Goal: Task Accomplishment & Management: Complete application form

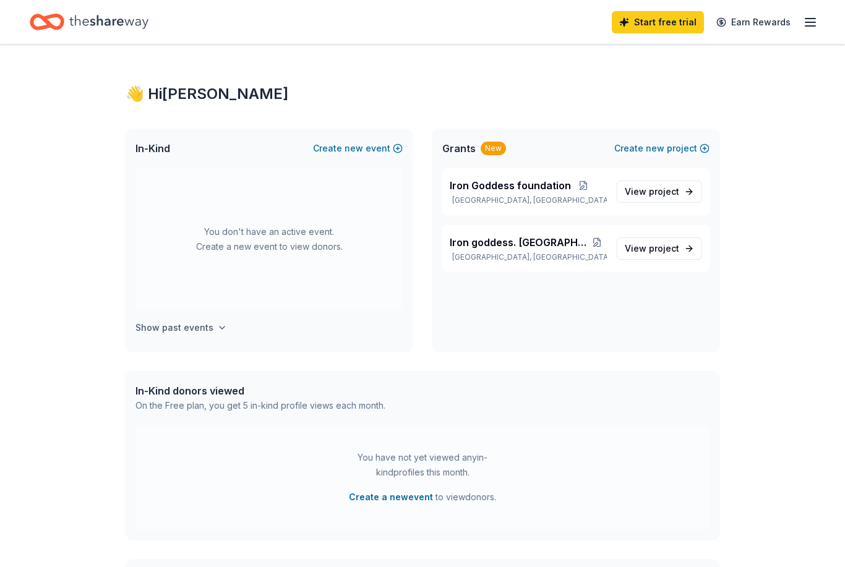
click at [209, 327] on button "Show past events" at bounding box center [181, 327] width 92 height 15
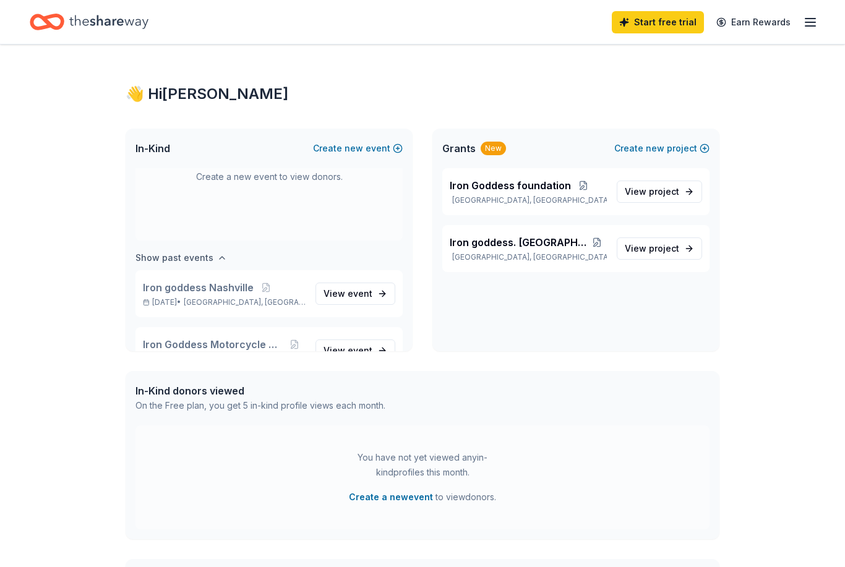
scroll to position [103, 0]
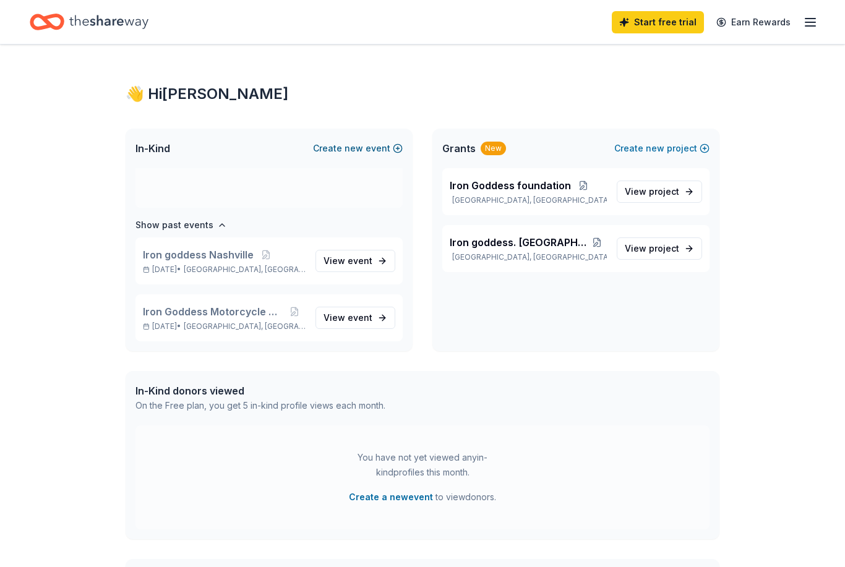
click at [359, 153] on span "new" at bounding box center [353, 148] width 19 height 15
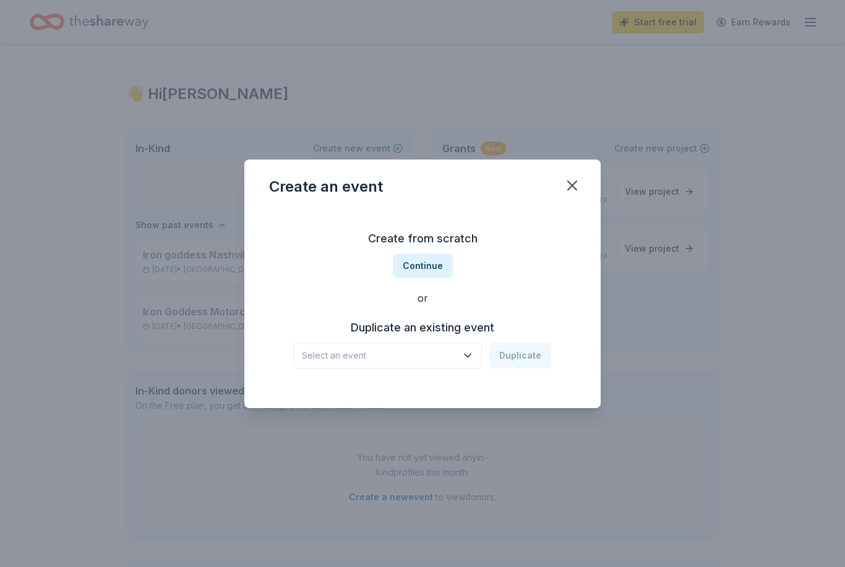
click at [461, 356] on button "Select an event" at bounding box center [388, 356] width 188 height 26
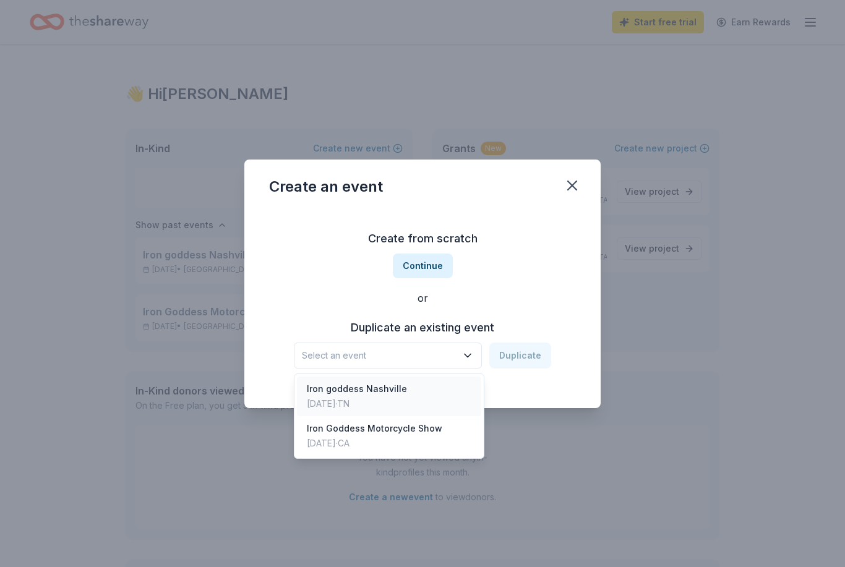
click at [403, 395] on div "Iron goddess Nashville Nov 09, 2024 · TN" at bounding box center [389, 397] width 184 height 40
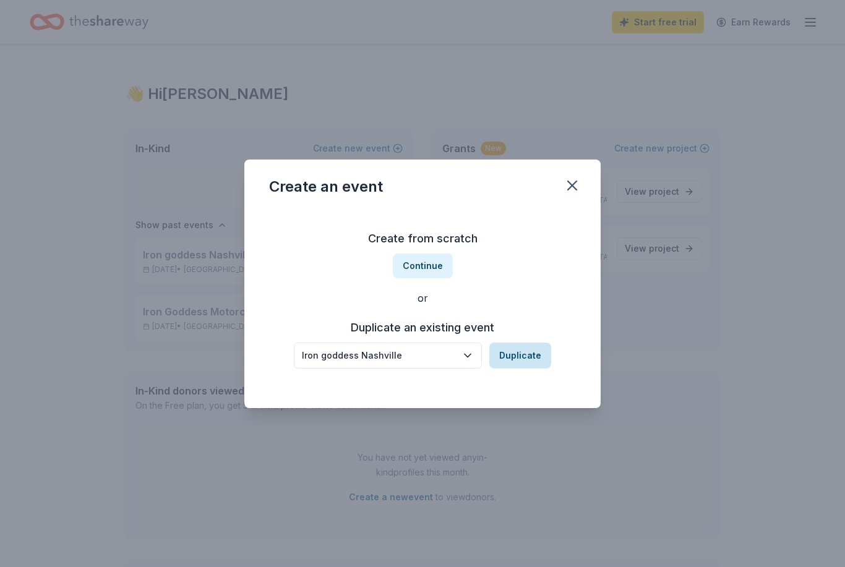
click at [531, 357] on button "Duplicate" at bounding box center [520, 356] width 62 height 26
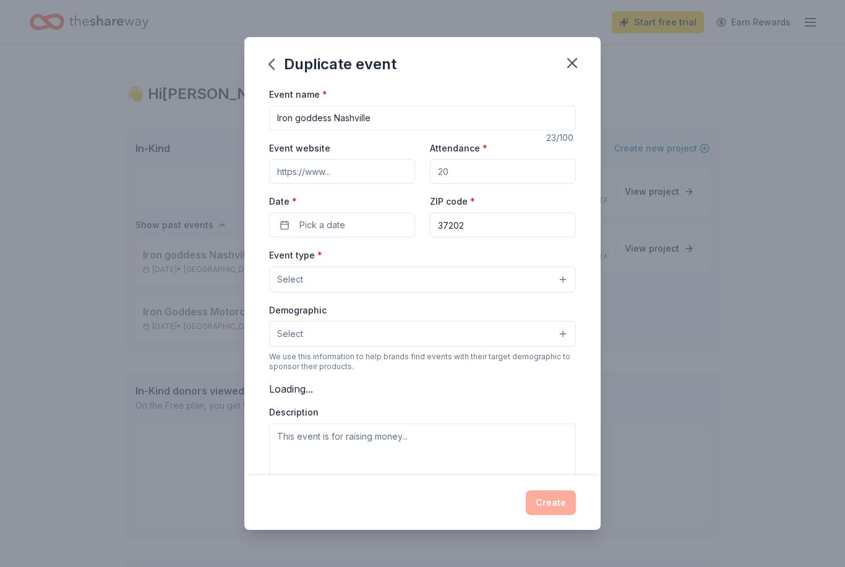
click at [390, 177] on input "Event website" at bounding box center [342, 171] width 146 height 25
type input "HTTPS://www.irongoddessmotorcycleshow.com"
type input "6"
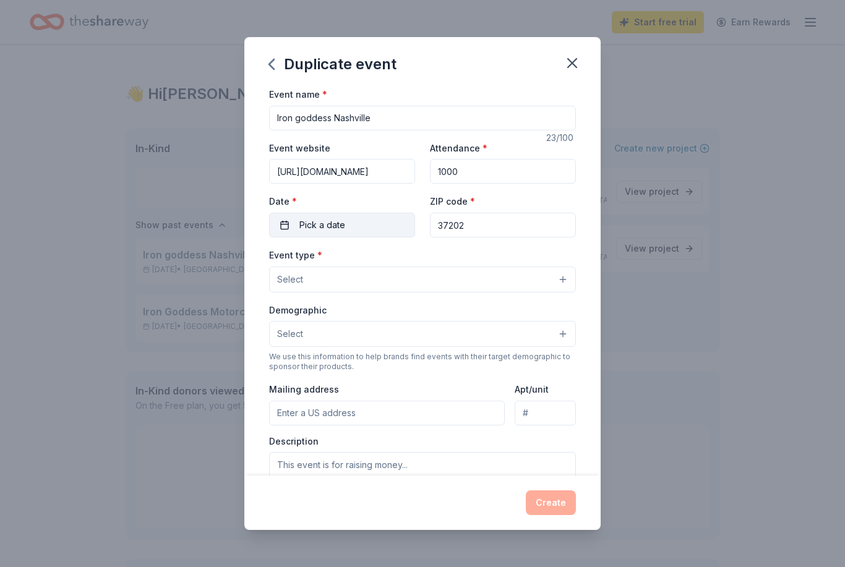
type input "1000"
click at [375, 230] on button "Pick a date" at bounding box center [342, 225] width 146 height 25
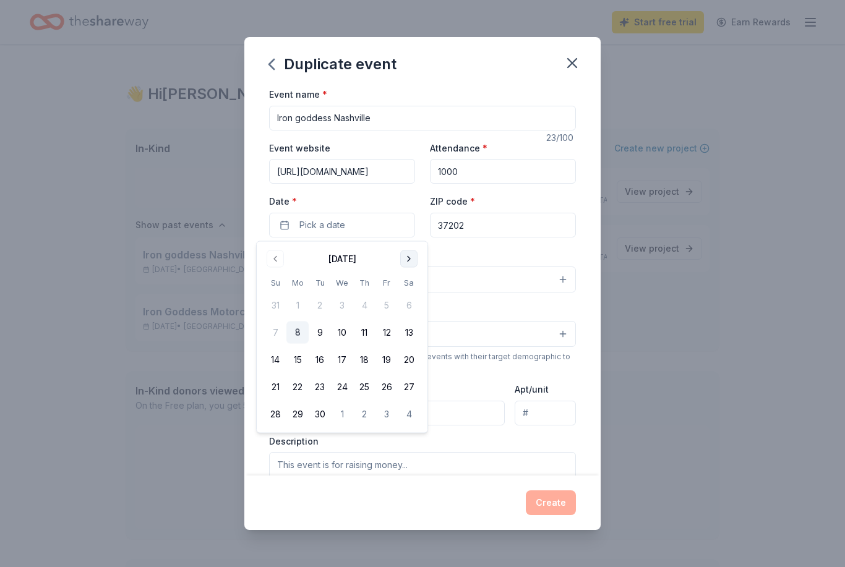
click at [406, 256] on button "Go to next month" at bounding box center [408, 258] width 17 height 17
click at [275, 338] on button "2" at bounding box center [275, 333] width 22 height 22
click at [453, 237] on input "37202" at bounding box center [503, 225] width 146 height 25
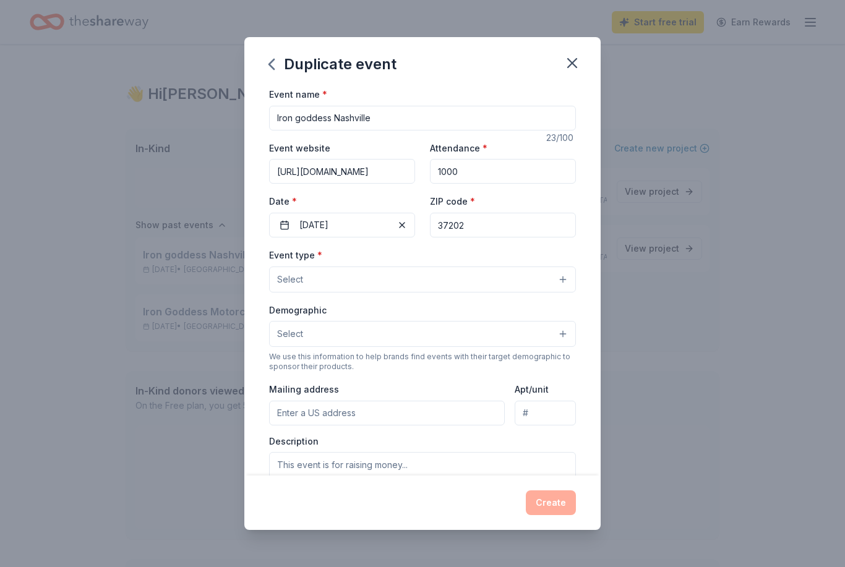
click at [419, 280] on button "Select" at bounding box center [422, 280] width 307 height 26
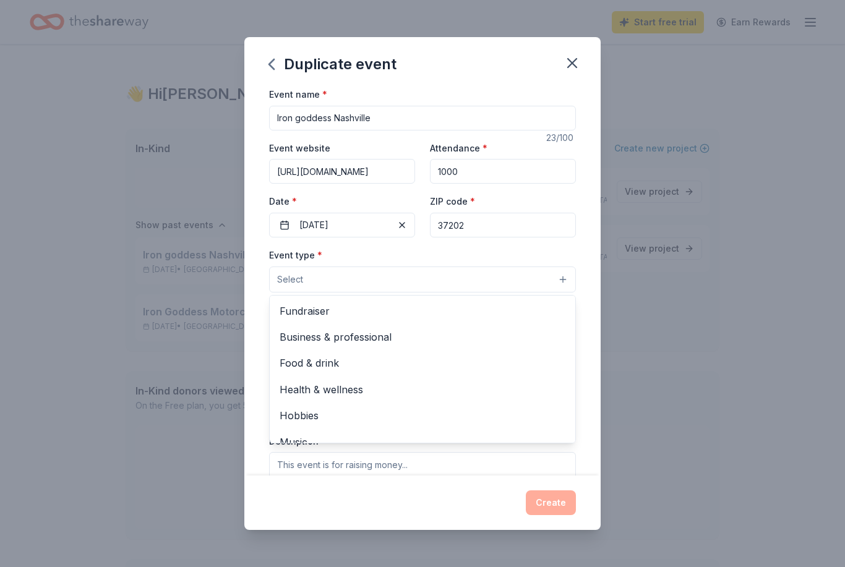
scroll to position [0, 0]
click at [367, 316] on span "Fundraiser" at bounding box center [423, 311] width 286 height 16
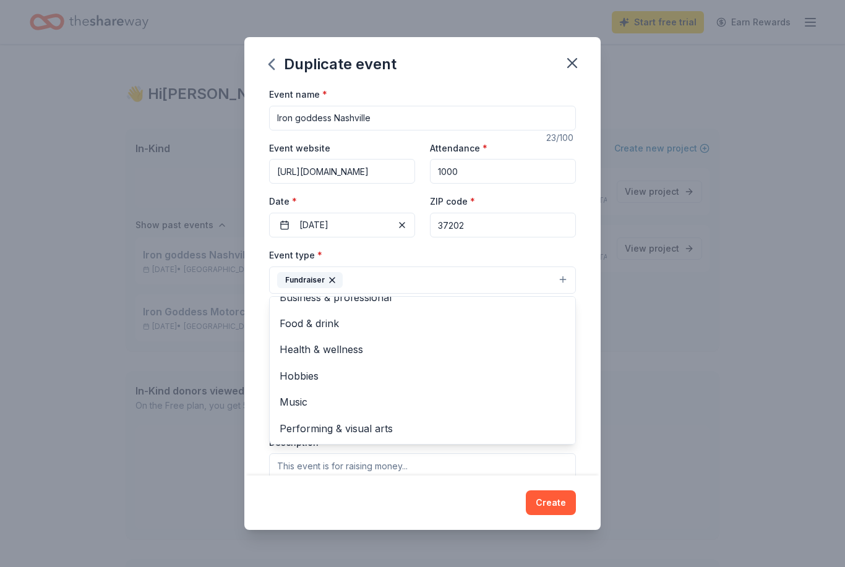
scroll to position [14, 0]
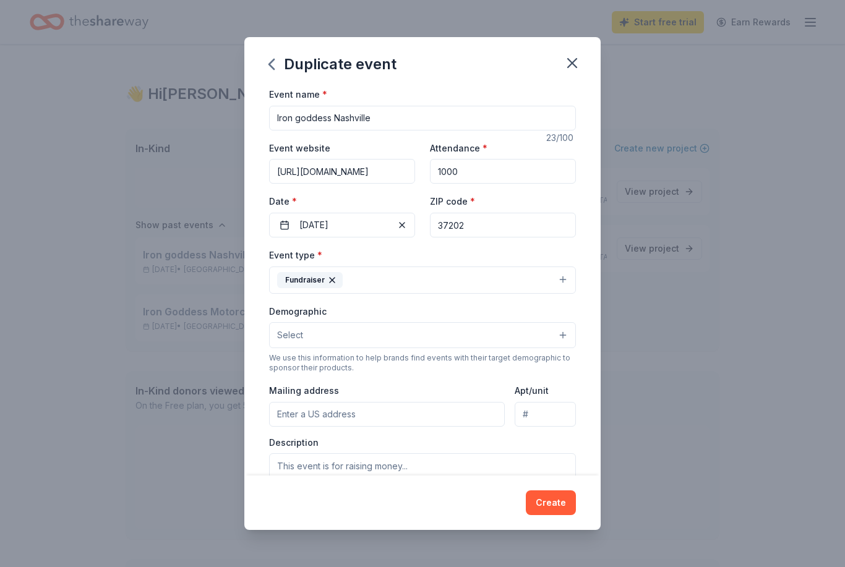
click at [549, 342] on button "Select" at bounding box center [422, 335] width 307 height 26
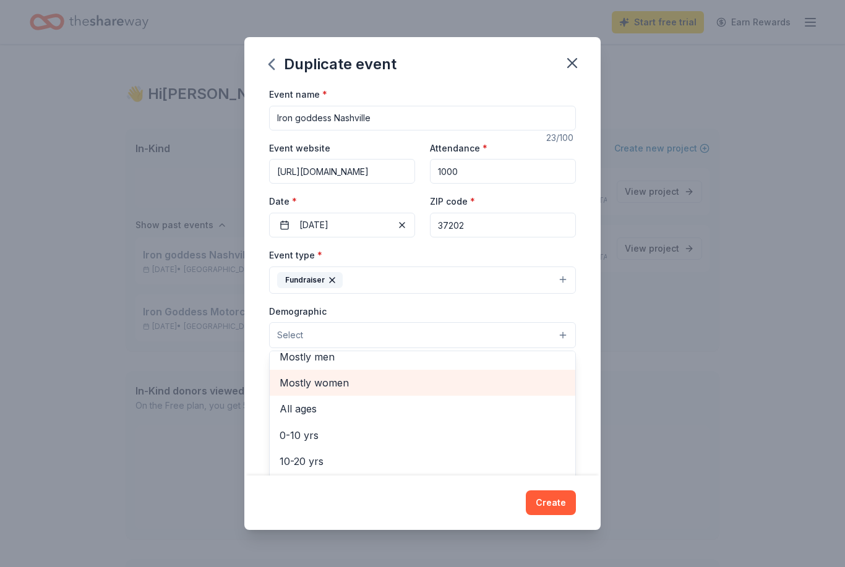
click at [362, 385] on span "Mostly women" at bounding box center [423, 383] width 286 height 16
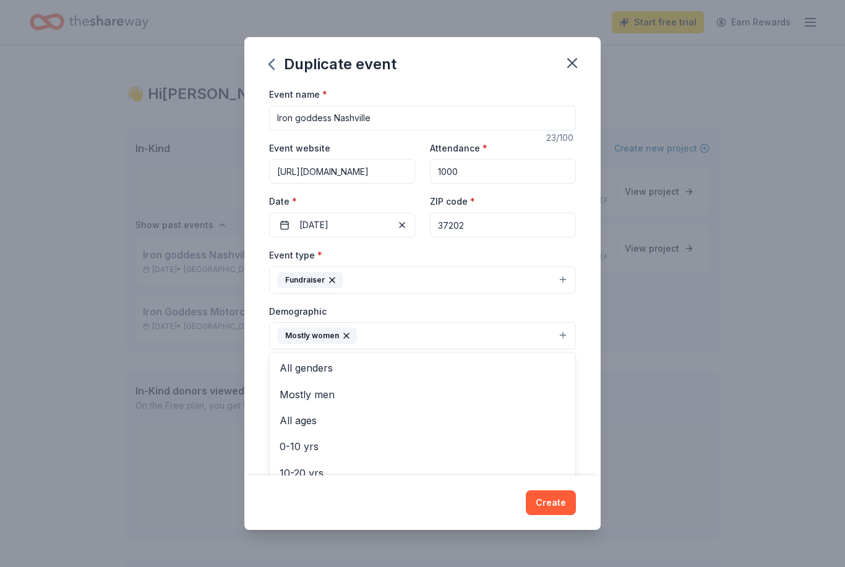
scroll to position [0, 0]
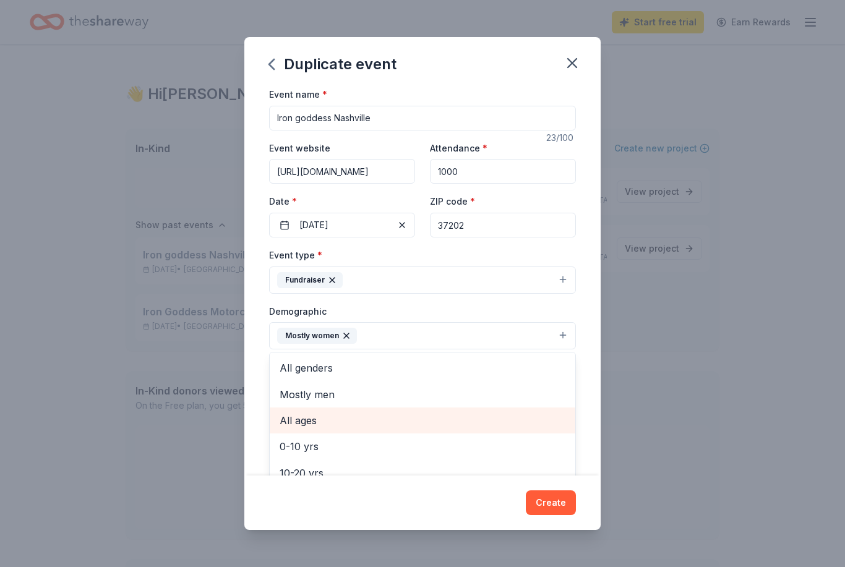
click at [399, 421] on span "All ages" at bounding box center [423, 420] width 286 height 16
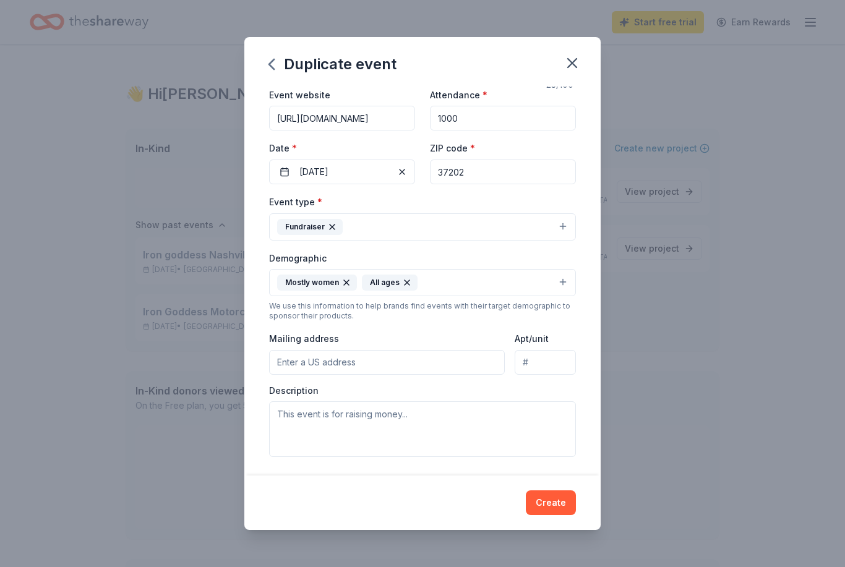
scroll to position [62, 0]
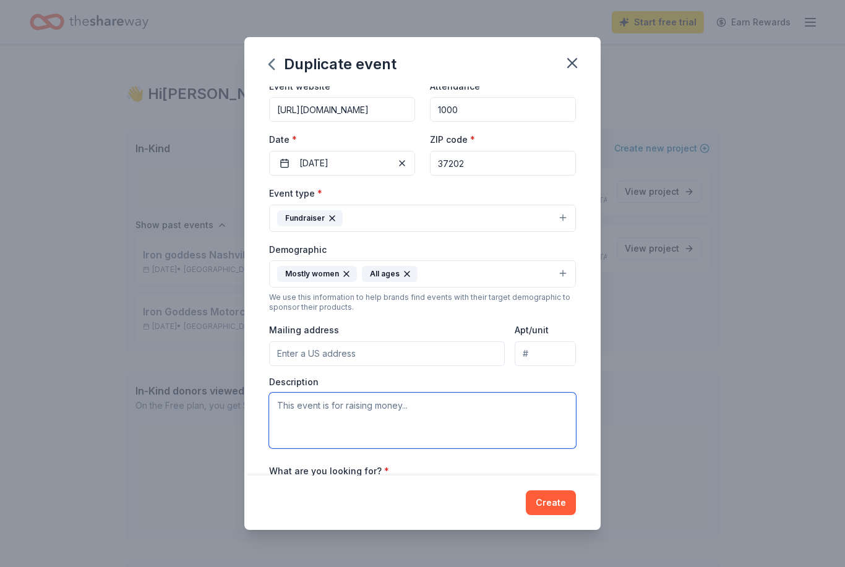
click at [485, 424] on textarea at bounding box center [422, 421] width 307 height 56
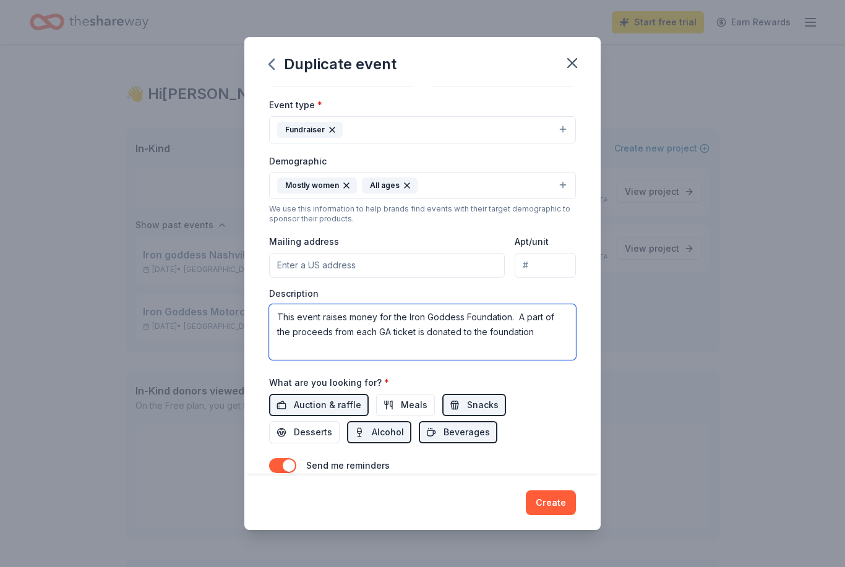
scroll to position [152, 0]
click at [276, 319] on textarea "This event raises money for the Iron Goddess Foundation. A part of the proceeds…" at bounding box center [422, 331] width 307 height 56
click at [288, 316] on textarea "This event raises money for the Iron Goddess Foundation. A part of the proceeds…" at bounding box center [422, 331] width 307 height 56
paste textarea "Iron Goddess Motorcycle Show – Nashville 2025 The Iron Goddess Motorcycle Show …"
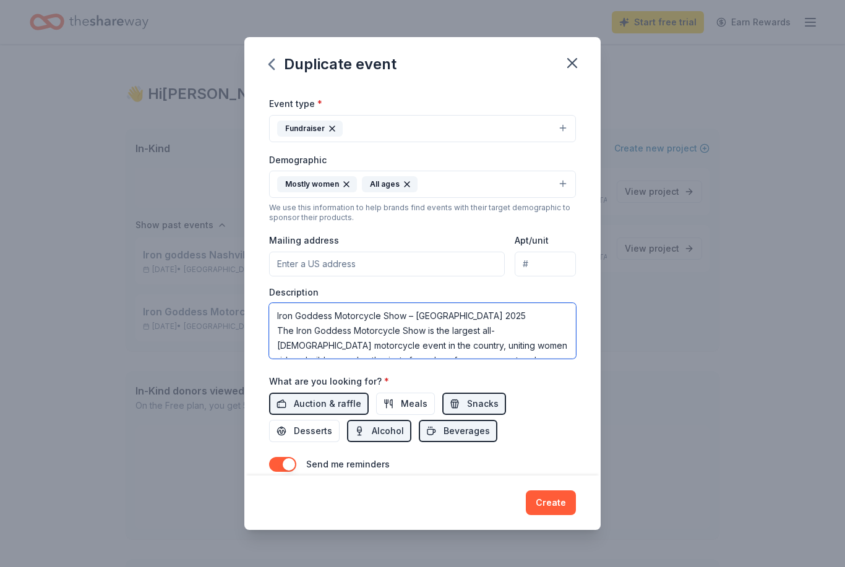
scroll to position [237, 0]
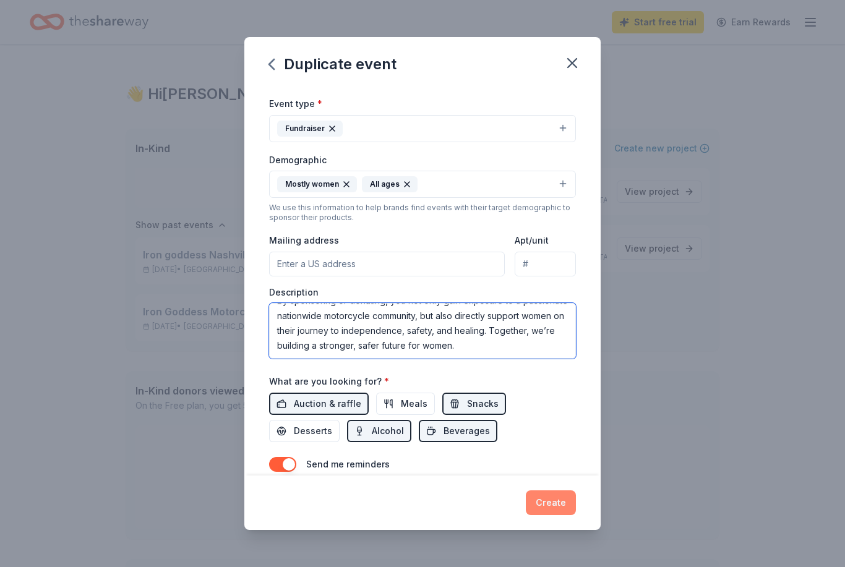
type textarea "Iron Goddess Motorcycle Show – Nashville 2025 The Iron Goddess Motorcycle Show …"
click at [555, 497] on button "Create" at bounding box center [551, 502] width 50 height 25
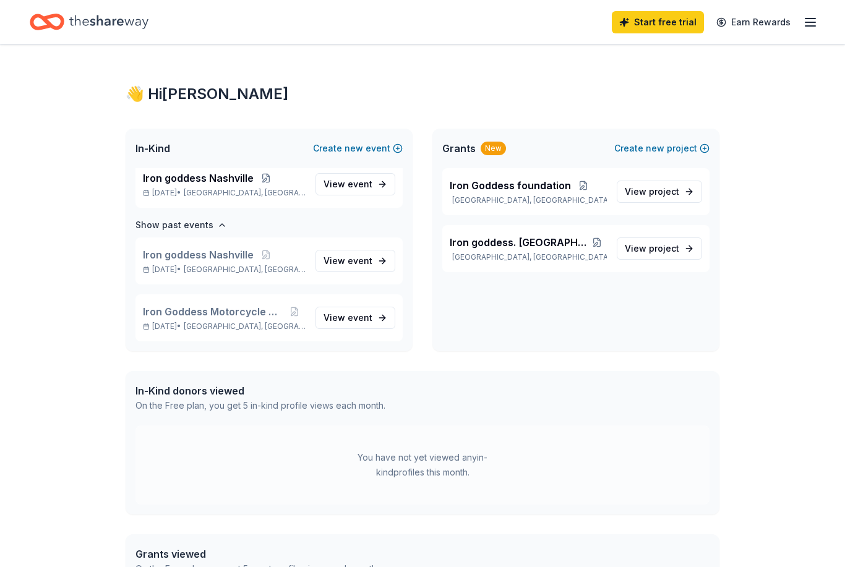
scroll to position [7, 0]
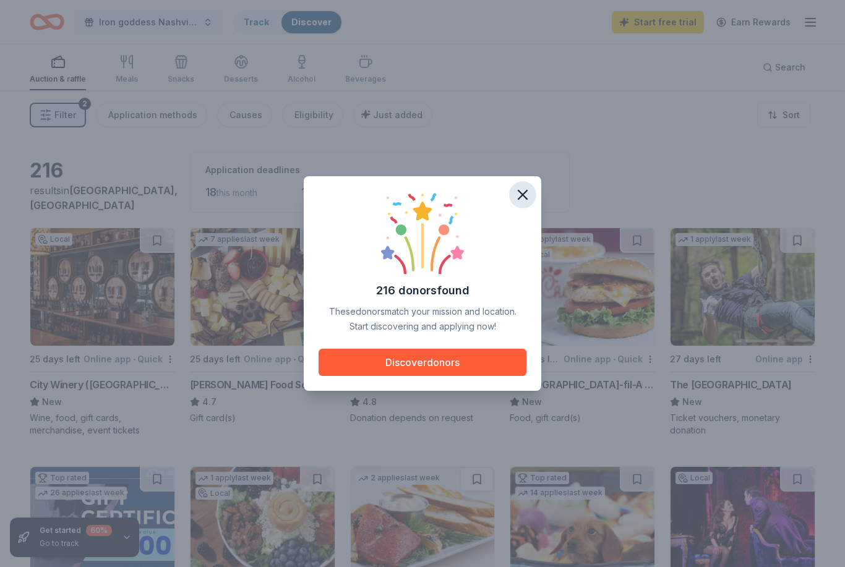
click at [523, 192] on icon "button" at bounding box center [522, 194] width 17 height 17
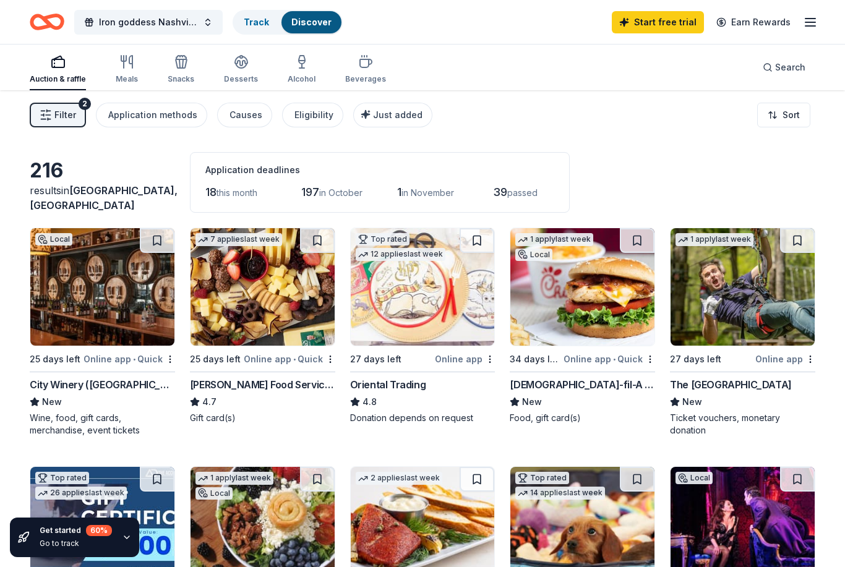
click at [752, 294] on img at bounding box center [742, 286] width 144 height 117
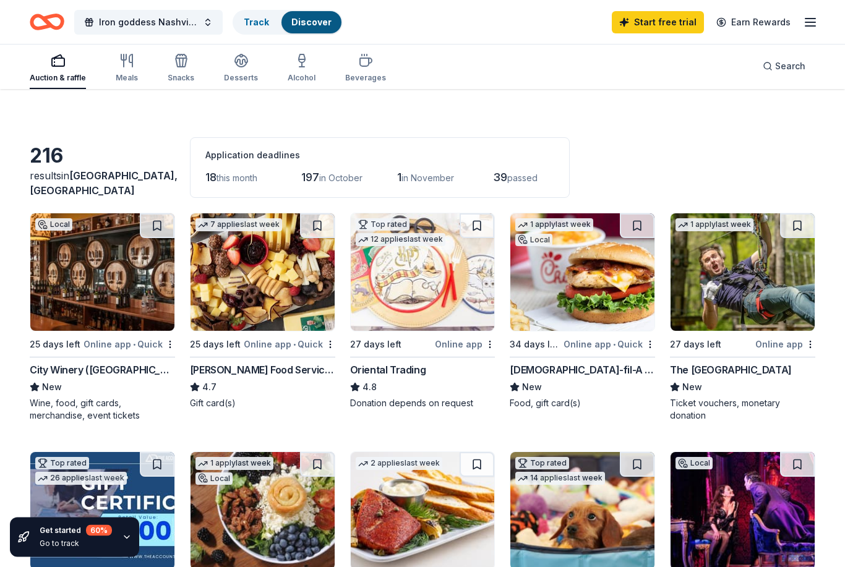
scroll to position [15, 0]
click at [417, 276] on img at bounding box center [423, 271] width 144 height 117
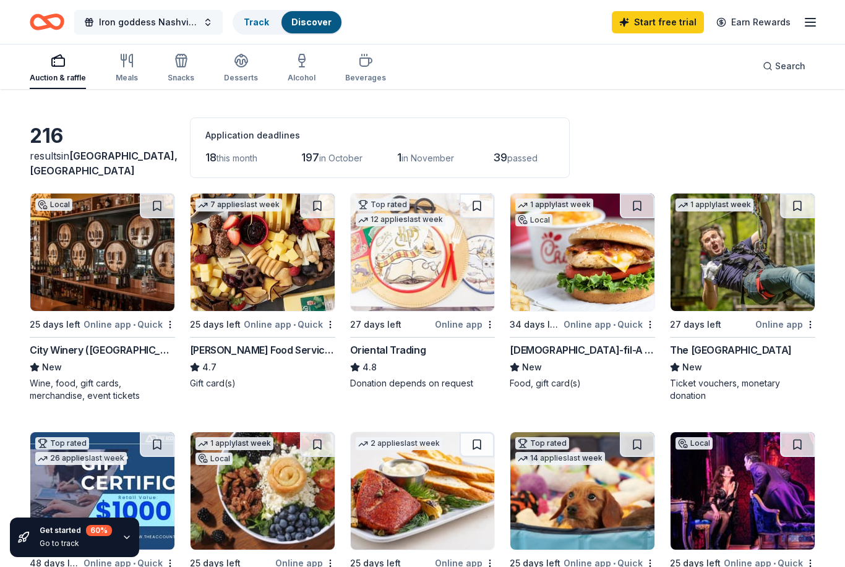
click at [205, 22] on button "Iron goddess Nashville" at bounding box center [148, 22] width 148 height 25
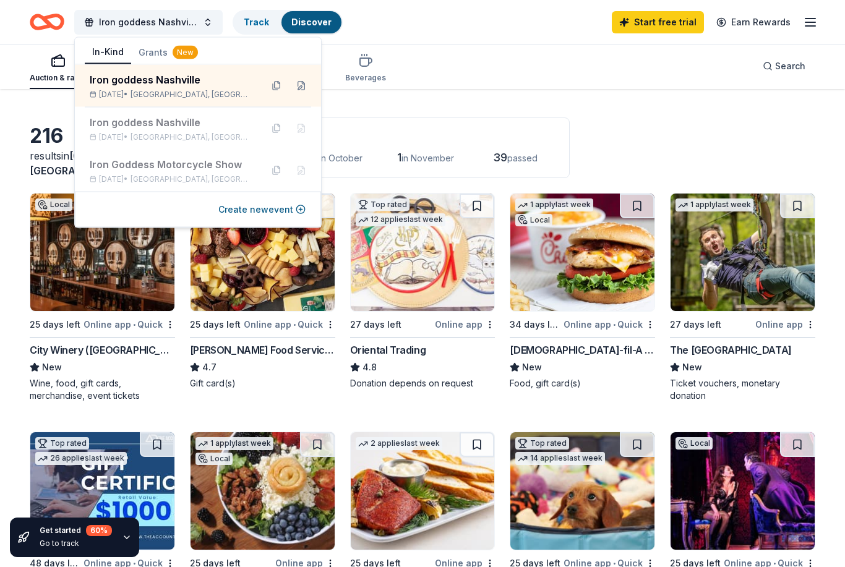
click at [158, 53] on button "Grants New" at bounding box center [168, 52] width 74 height 22
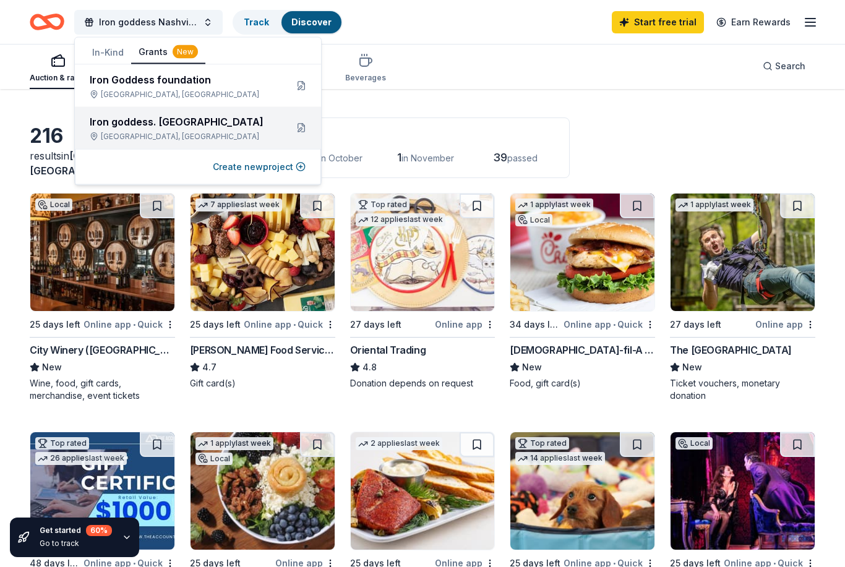
click at [177, 127] on div "Iron goddess. [GEOGRAPHIC_DATA]" at bounding box center [183, 121] width 187 height 15
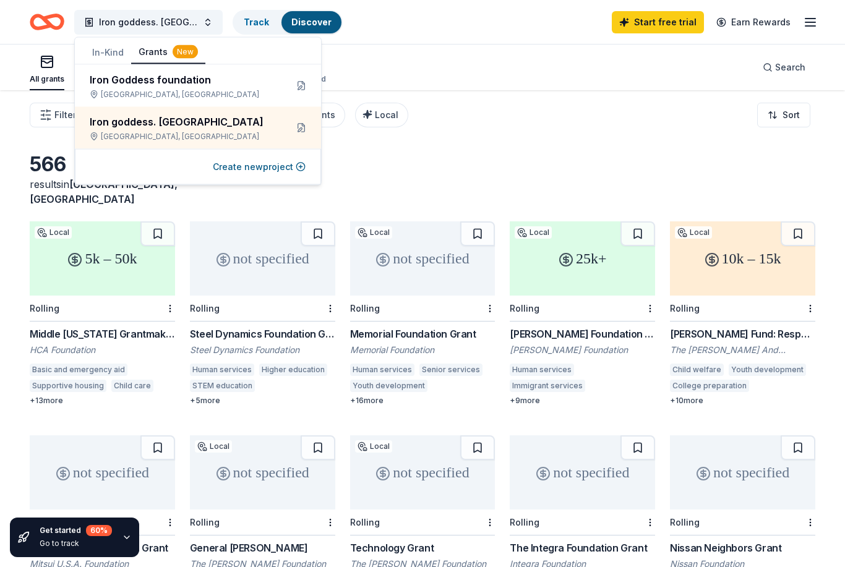
click at [398, 166] on div "566 results in Nashville, TN" at bounding box center [422, 179] width 785 height 54
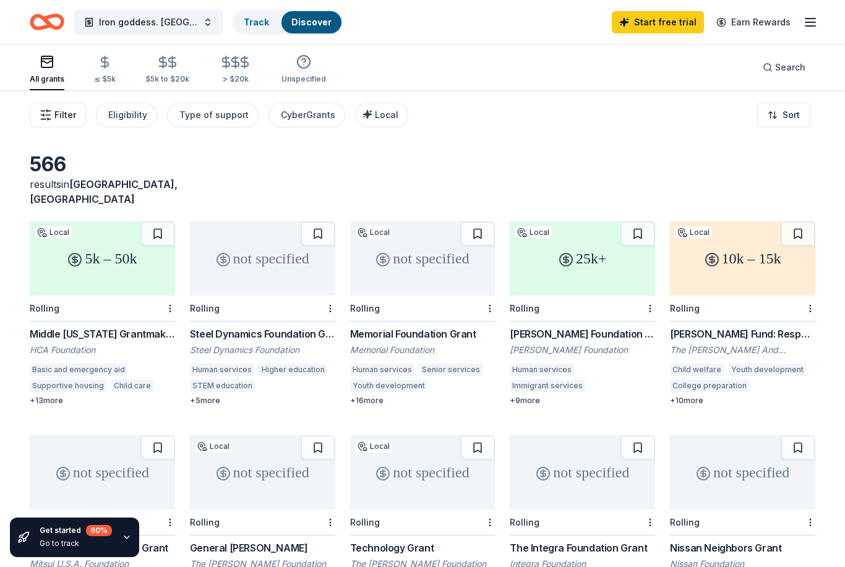
click at [50, 109] on icon "button" at bounding box center [46, 115] width 12 height 12
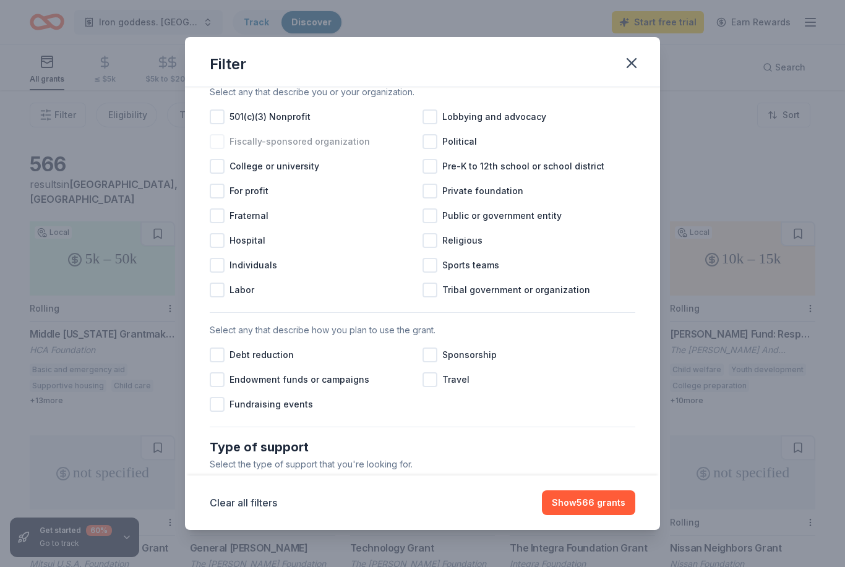
scroll to position [152, 0]
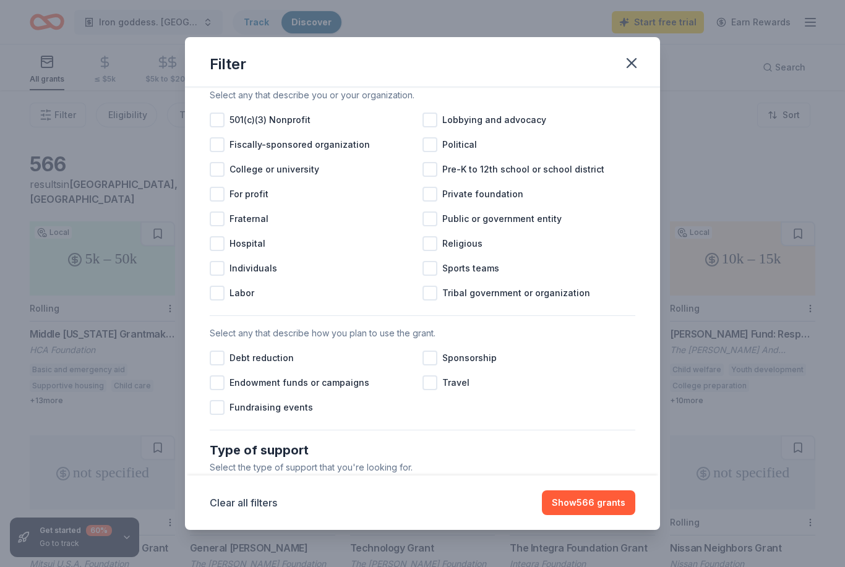
click at [218, 445] on div "Type of support" at bounding box center [422, 450] width 425 height 20
click at [220, 445] on div "Type of support" at bounding box center [422, 450] width 425 height 20
click at [217, 156] on div "Fiscally-sponsored organization" at bounding box center [316, 144] width 213 height 25
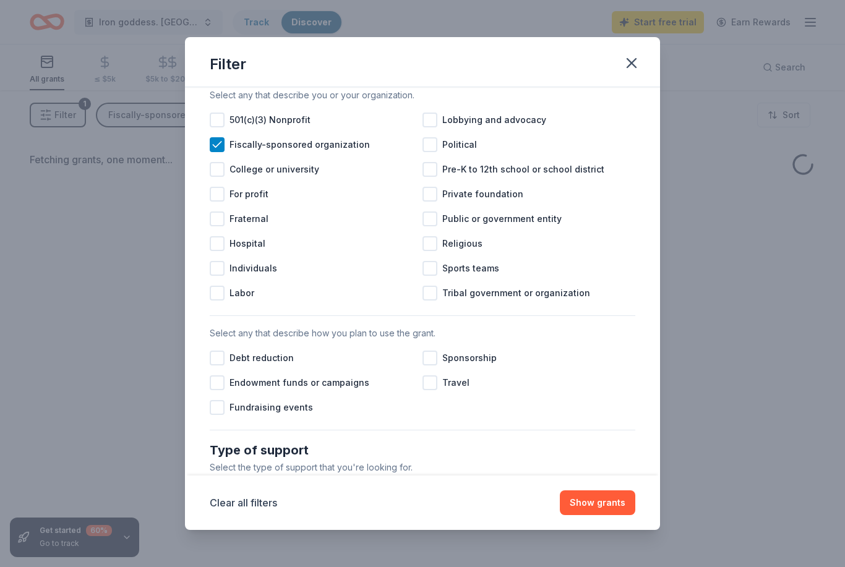
click at [221, 442] on div "Type of support" at bounding box center [422, 450] width 425 height 20
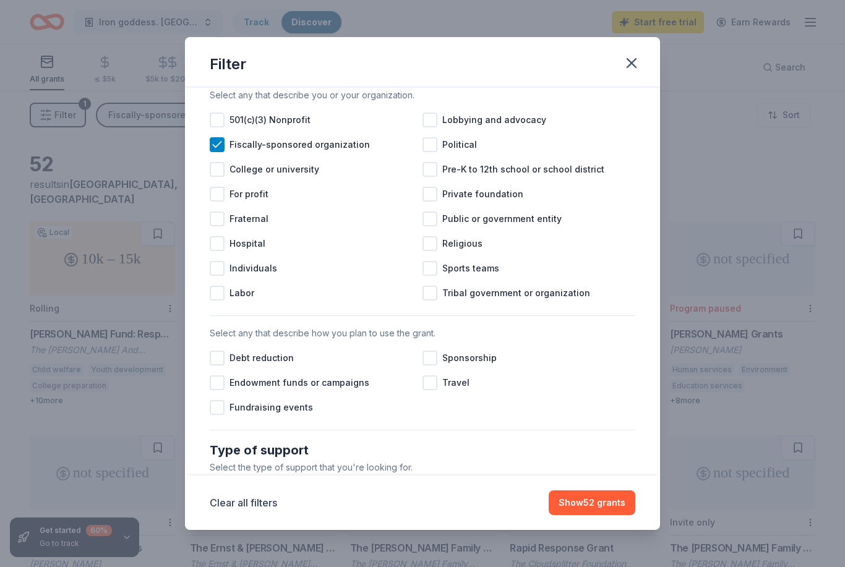
click at [260, 446] on div "Type of support" at bounding box center [422, 450] width 425 height 20
click at [218, 152] on div at bounding box center [217, 144] width 15 height 15
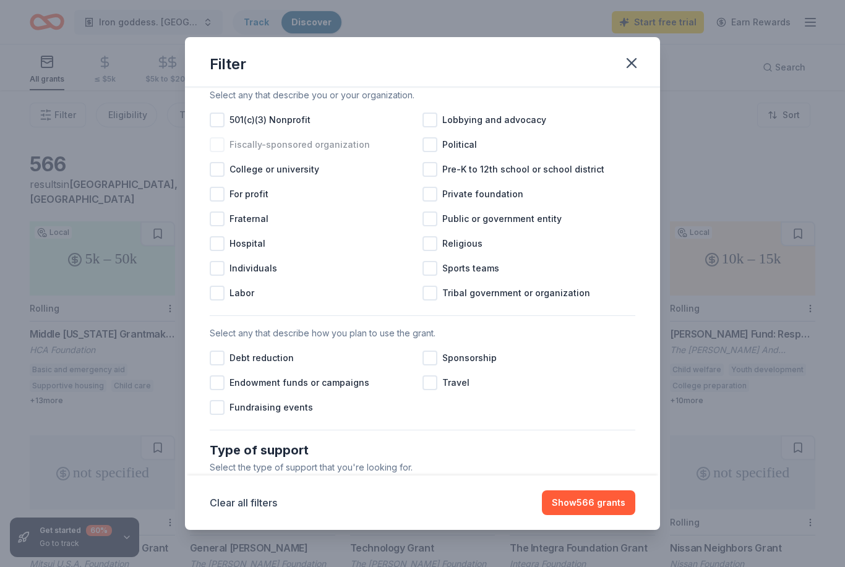
click at [215, 155] on div "Fiscally-sponsored organization" at bounding box center [316, 144] width 213 height 25
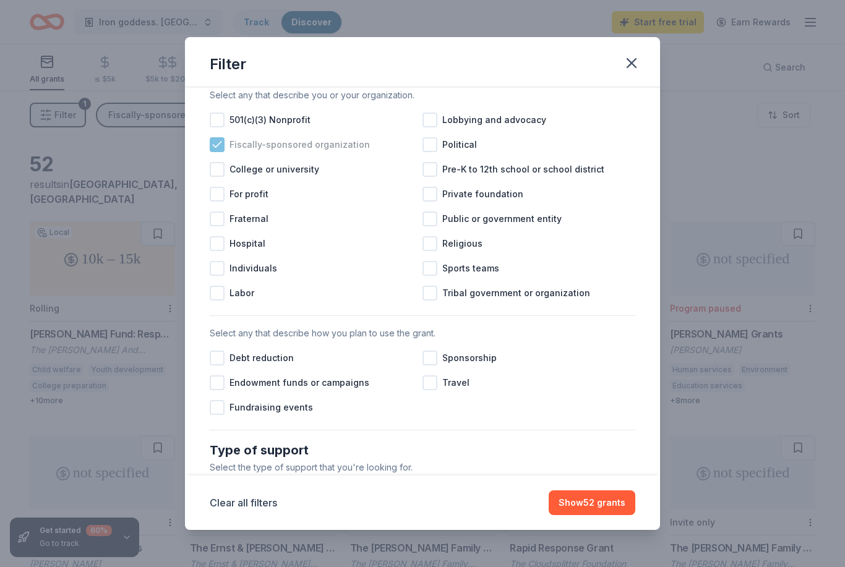
click at [218, 137] on div "Fiscally-sponsored organization" at bounding box center [316, 144] width 213 height 25
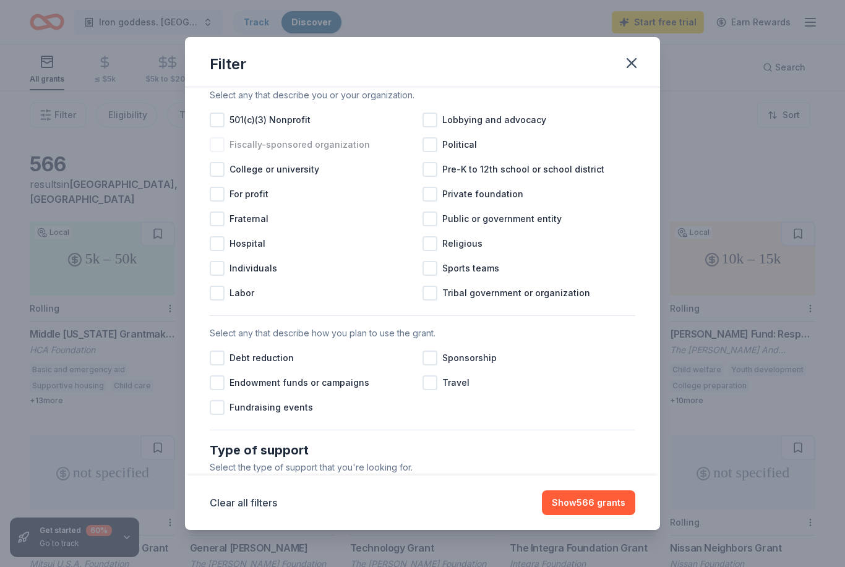
click at [218, 138] on div at bounding box center [217, 144] width 15 height 15
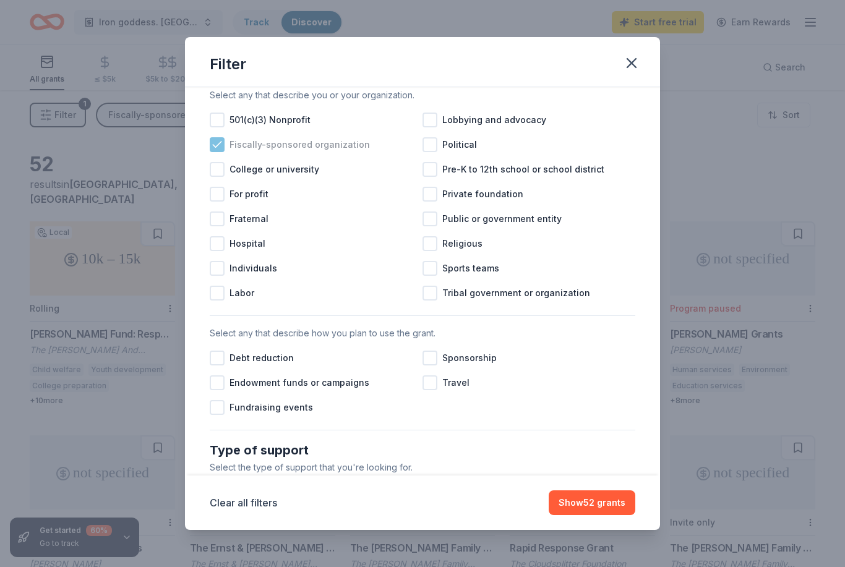
click at [218, 138] on div at bounding box center [217, 144] width 15 height 15
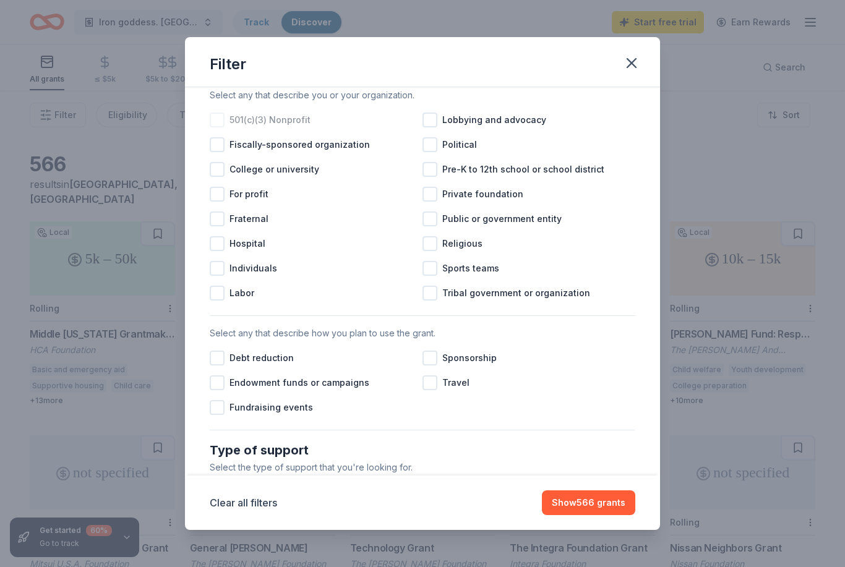
click at [218, 127] on div at bounding box center [217, 120] width 15 height 15
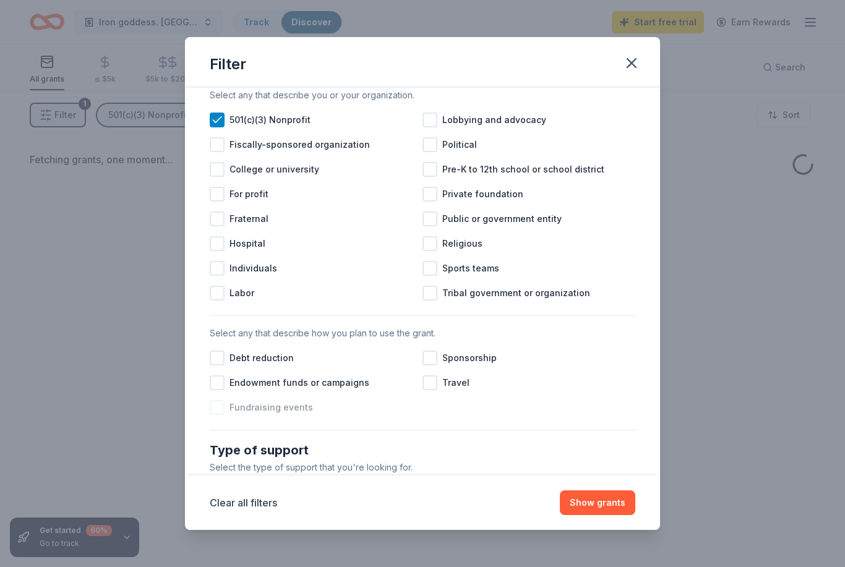
click at [218, 409] on div at bounding box center [217, 407] width 15 height 15
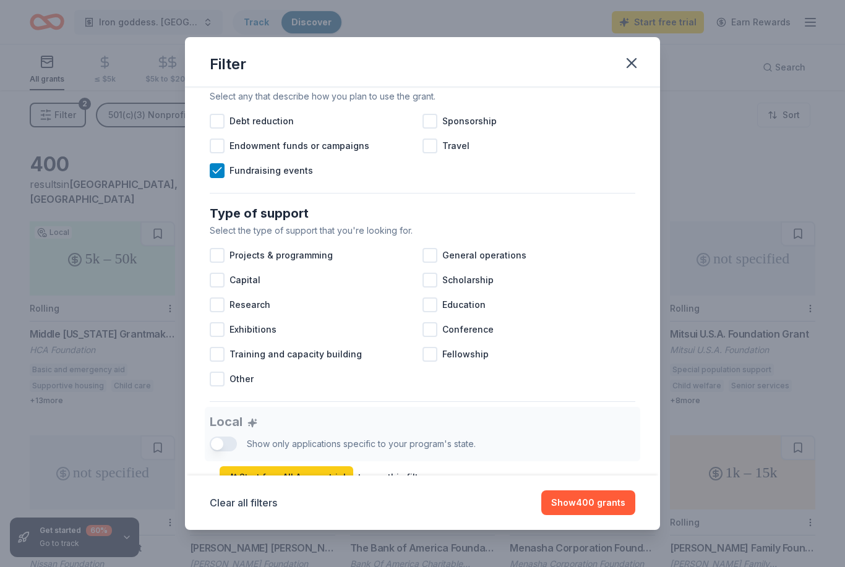
scroll to position [401, 0]
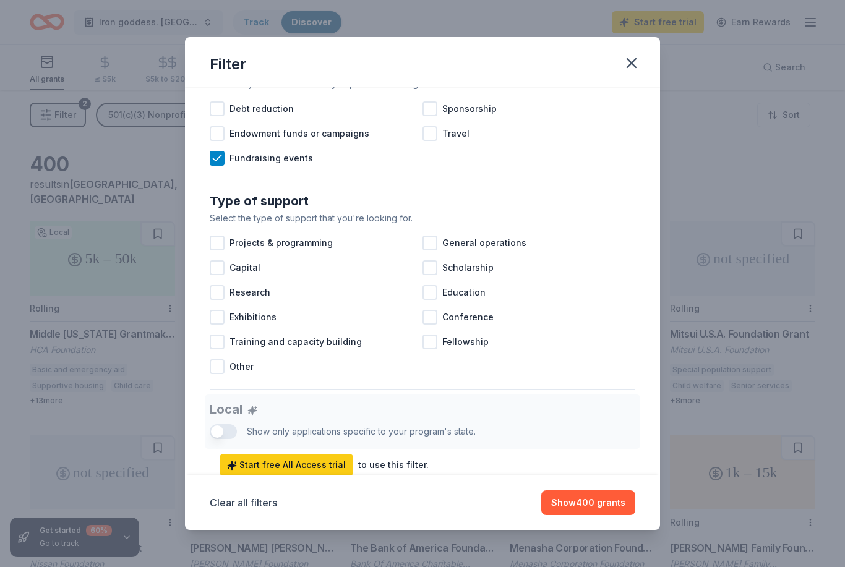
click at [612, 543] on div "Filter Causes Cause filter has moved to your project settings Click edit projec…" at bounding box center [422, 283] width 845 height 567
click at [600, 522] on div "Clear all filters Show 400 grants" at bounding box center [422, 503] width 475 height 54
click at [219, 285] on div "Research" at bounding box center [316, 292] width 213 height 25
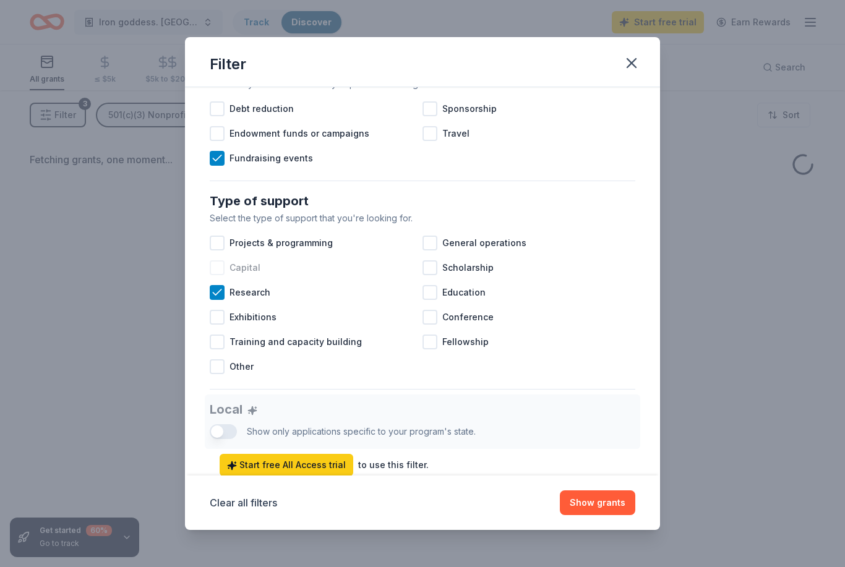
click at [218, 273] on div at bounding box center [217, 267] width 15 height 15
click at [219, 304] on div "Research" at bounding box center [316, 292] width 213 height 25
click at [429, 262] on div at bounding box center [429, 267] width 15 height 15
click at [429, 255] on div "General operations" at bounding box center [528, 243] width 213 height 25
click at [432, 284] on div "Education" at bounding box center [528, 292] width 213 height 25
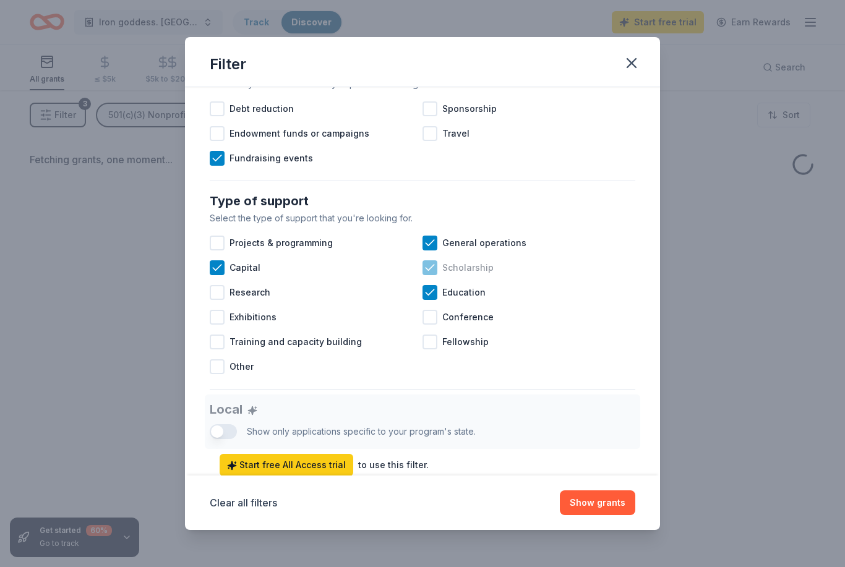
click at [429, 280] on div "Scholarship" at bounding box center [528, 267] width 213 height 25
click at [430, 268] on div at bounding box center [429, 267] width 15 height 15
click at [430, 268] on icon at bounding box center [430, 268] width 12 height 12
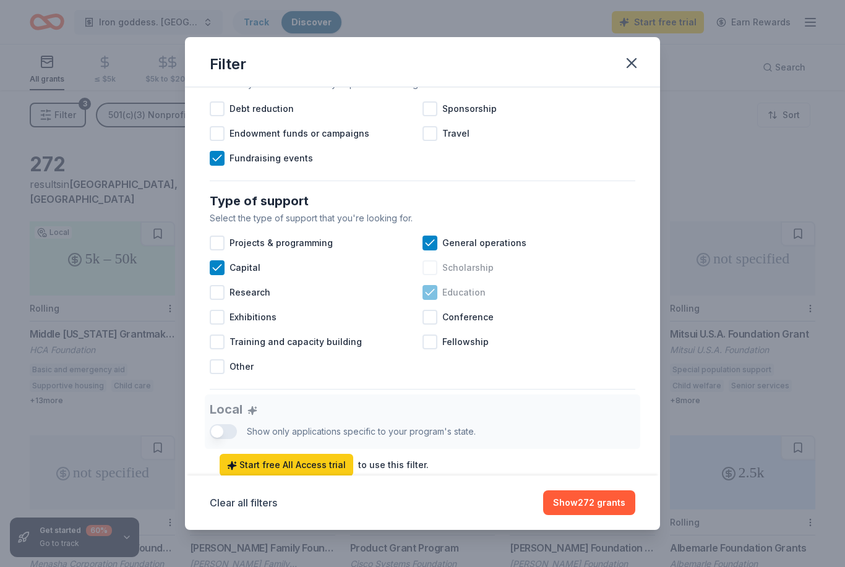
click at [427, 291] on icon at bounding box center [430, 292] width 12 height 12
click at [597, 530] on div "Clear all filters Show 111 grants" at bounding box center [422, 503] width 475 height 54
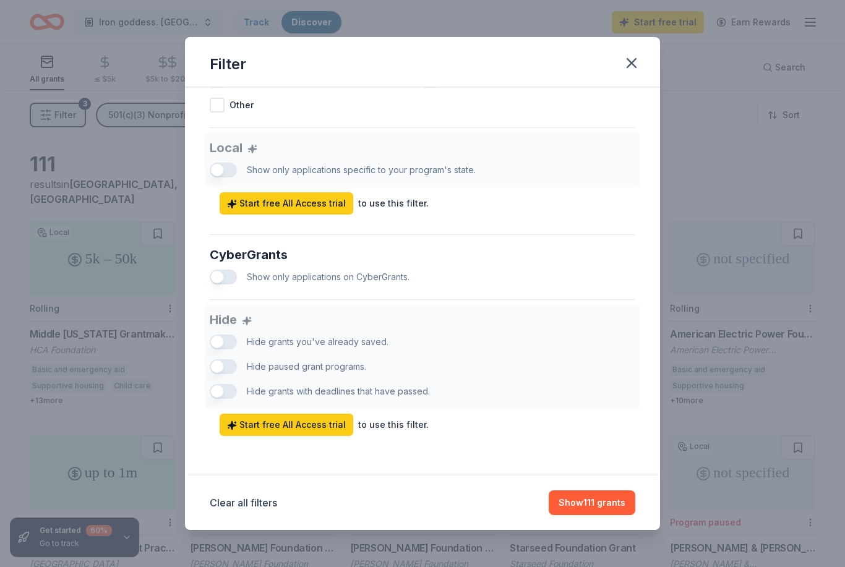
scroll to position [662, 0]
click at [597, 530] on div "Clear all filters Show 111 grants" at bounding box center [422, 503] width 475 height 54
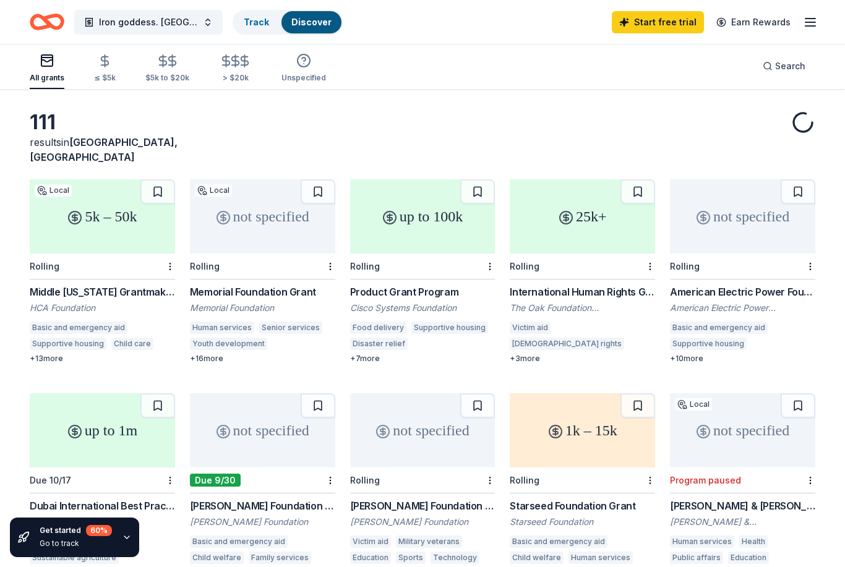
scroll to position [0, 0]
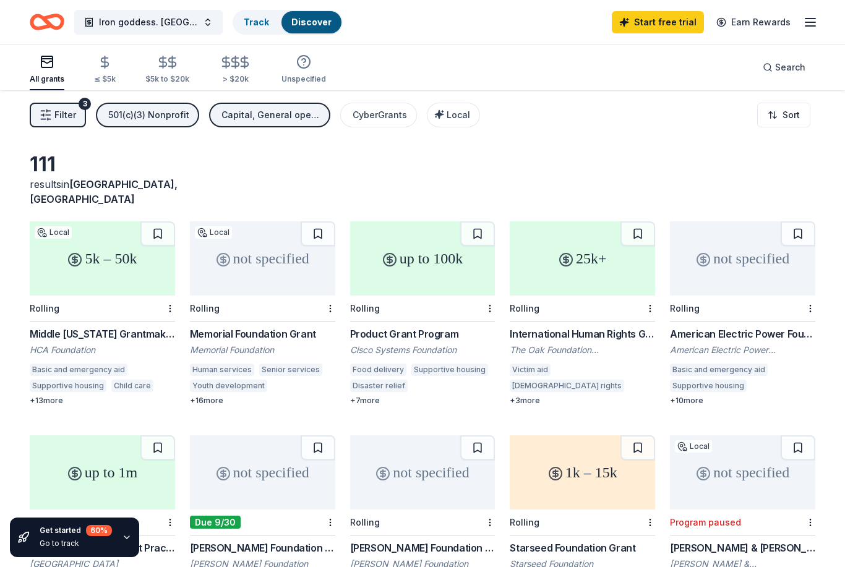
click at [95, 241] on div "5k – 50k" at bounding box center [102, 258] width 145 height 74
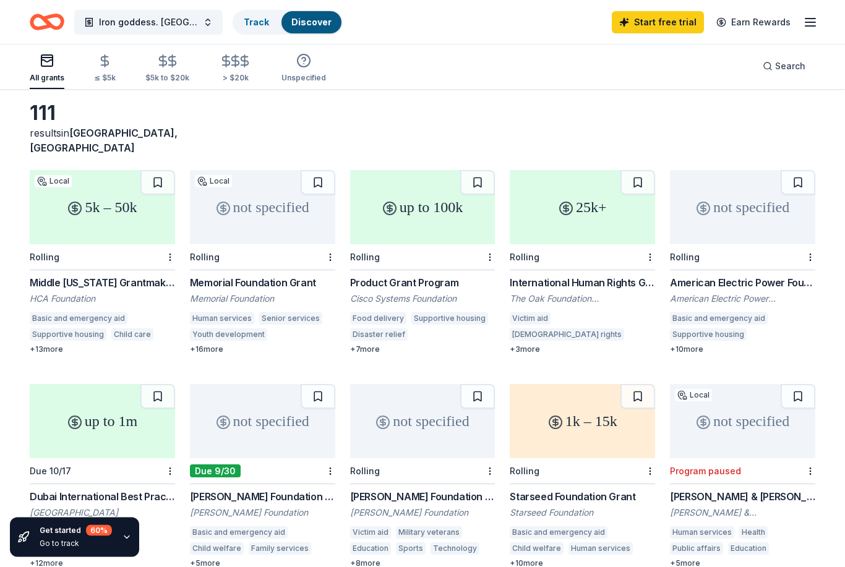
scroll to position [51, 0]
click at [412, 203] on div "up to 100k" at bounding box center [422, 207] width 145 height 74
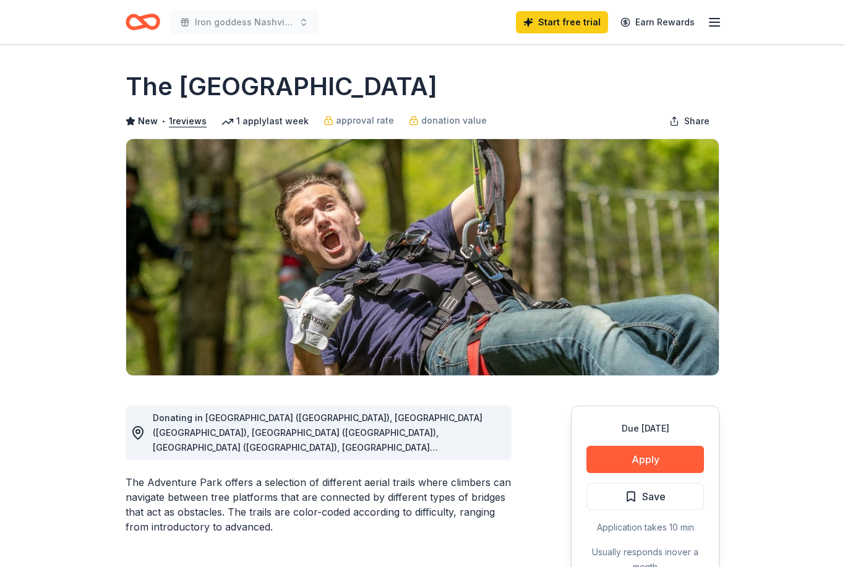
scroll to position [4, 0]
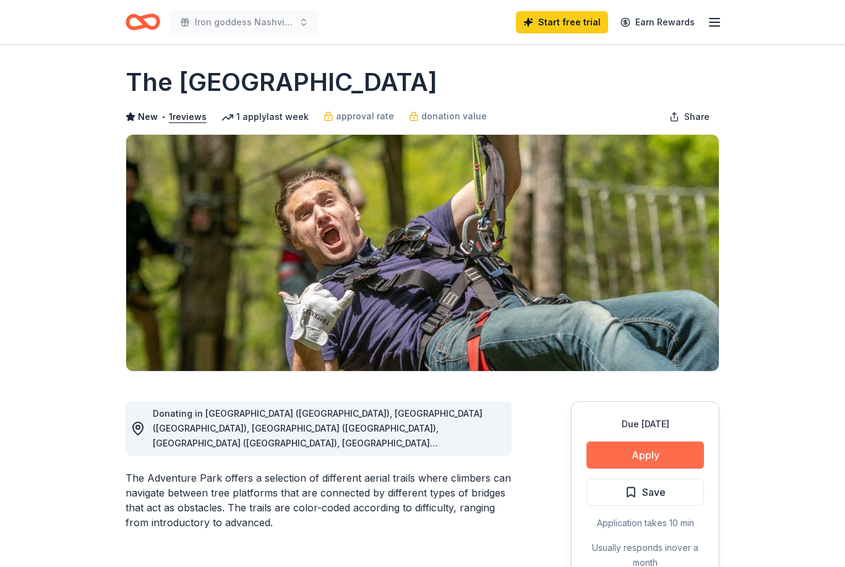
click at [662, 459] on button "Apply" at bounding box center [644, 455] width 117 height 27
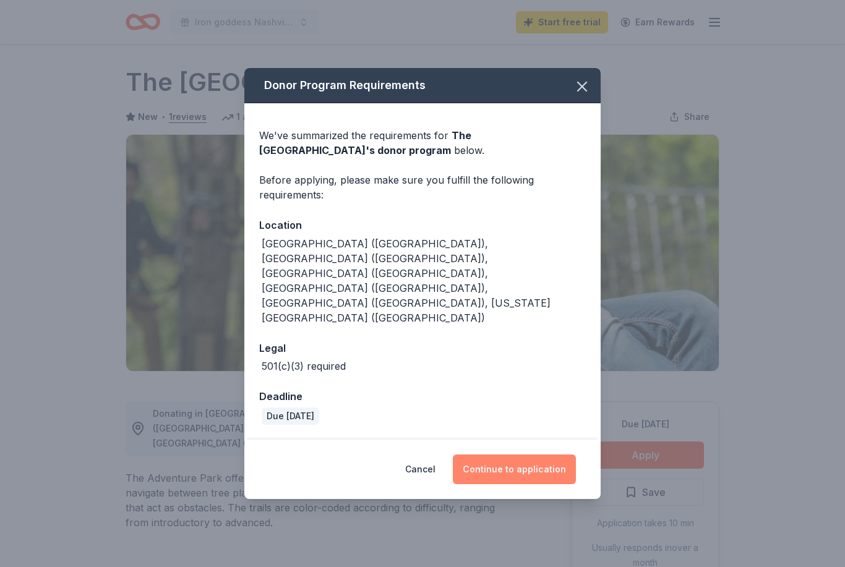
click at [514, 459] on button "Continue to application" at bounding box center [514, 470] width 123 height 30
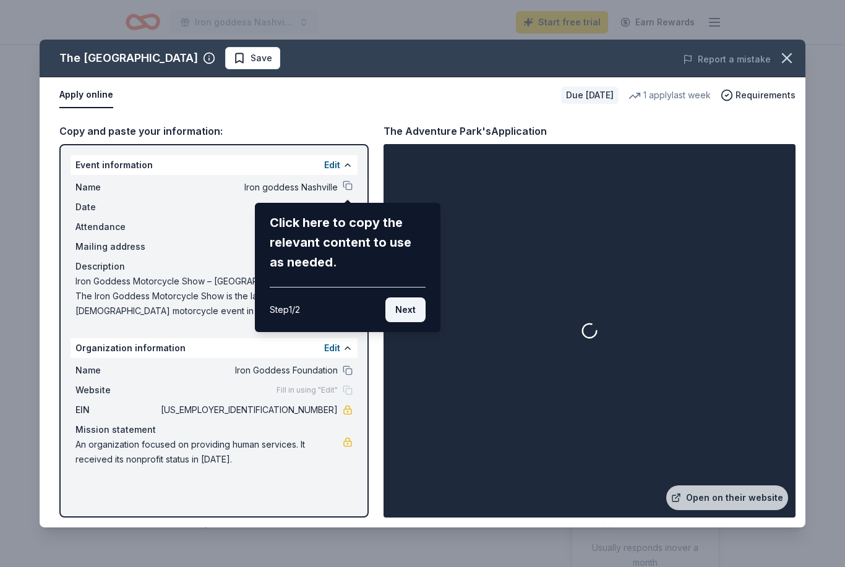
click at [407, 307] on button "Next" at bounding box center [405, 309] width 40 height 25
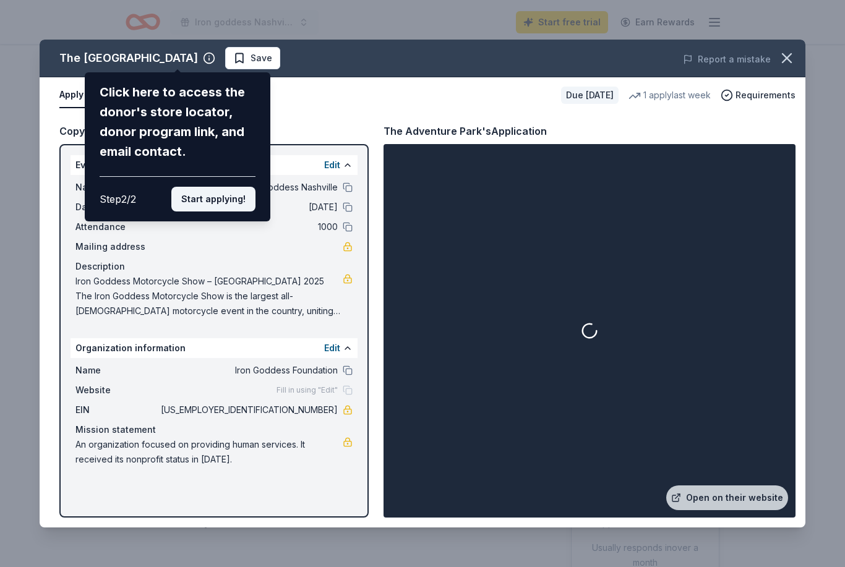
click at [240, 187] on button "Start applying!" at bounding box center [213, 199] width 84 height 25
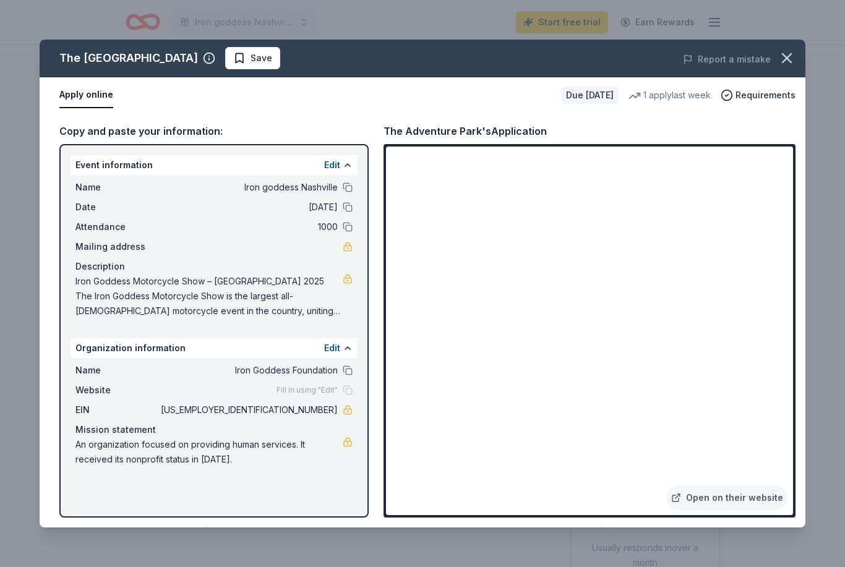
scroll to position [4, 0]
click at [83, 283] on span "Iron Goddess Motorcycle Show – Nashville 2025 The Iron Goddess Motorcycle Show …" at bounding box center [208, 296] width 267 height 45
click at [216, 297] on span "Iron Goddess Motorcycle Show – Nashville 2025 The Iron Goddess Motorcycle Show …" at bounding box center [208, 296] width 267 height 45
click at [221, 296] on span "Iron Goddess Motorcycle Show – Nashville 2025 The Iron Goddess Motorcycle Show …" at bounding box center [208, 296] width 267 height 45
click at [82, 280] on span "Iron Goddess Motorcycle Show – Nashville 2025 The Iron Goddess Motorcycle Show …" at bounding box center [208, 296] width 267 height 45
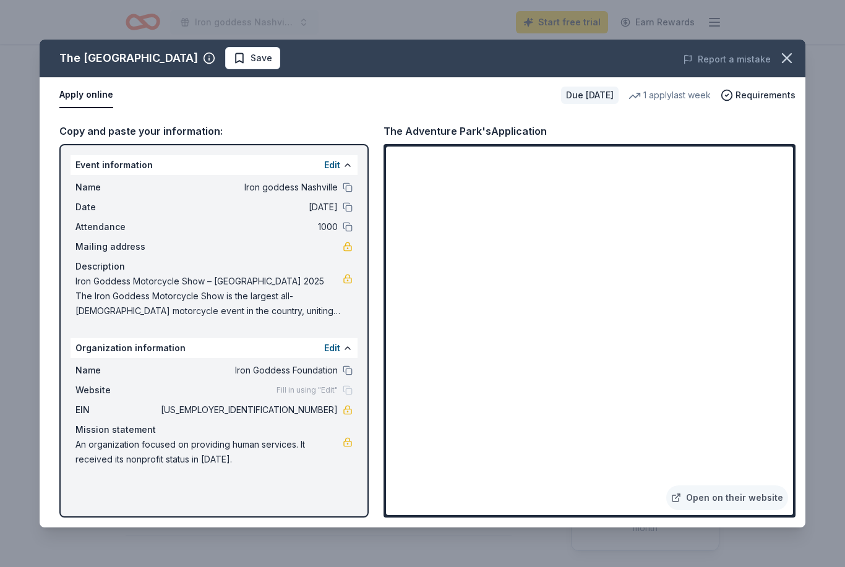
scroll to position [40, 0]
click at [124, 280] on span "Iron Goddess Motorcycle Show – Nashville 2025 The Iron Goddess Motorcycle Show …" at bounding box center [208, 296] width 267 height 45
click at [790, 56] on icon "button" at bounding box center [786, 58] width 9 height 9
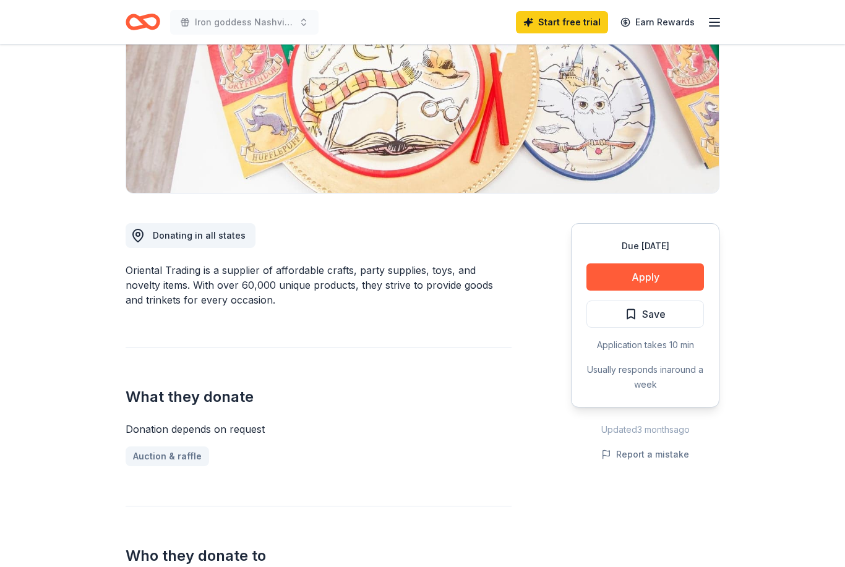
scroll to position [182, 0]
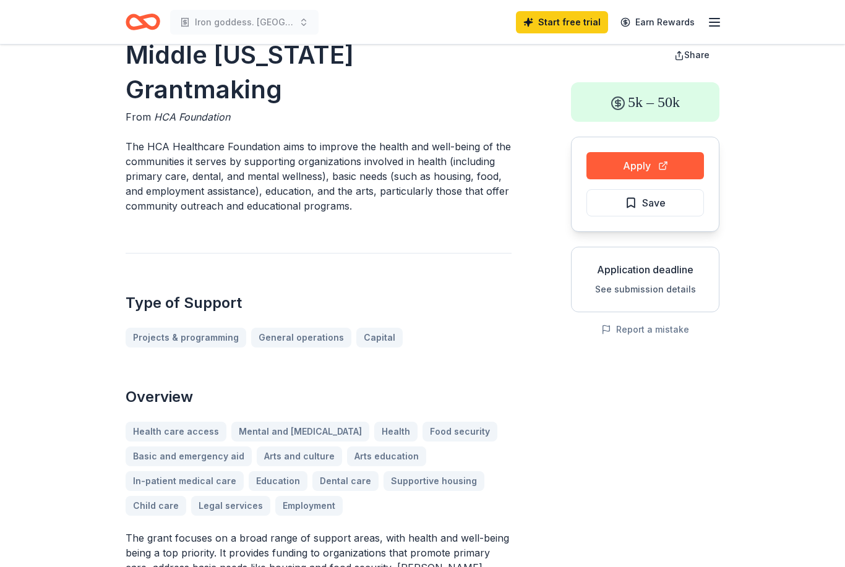
scroll to position [31, 0]
click at [667, 153] on button "Apply" at bounding box center [644, 166] width 117 height 27
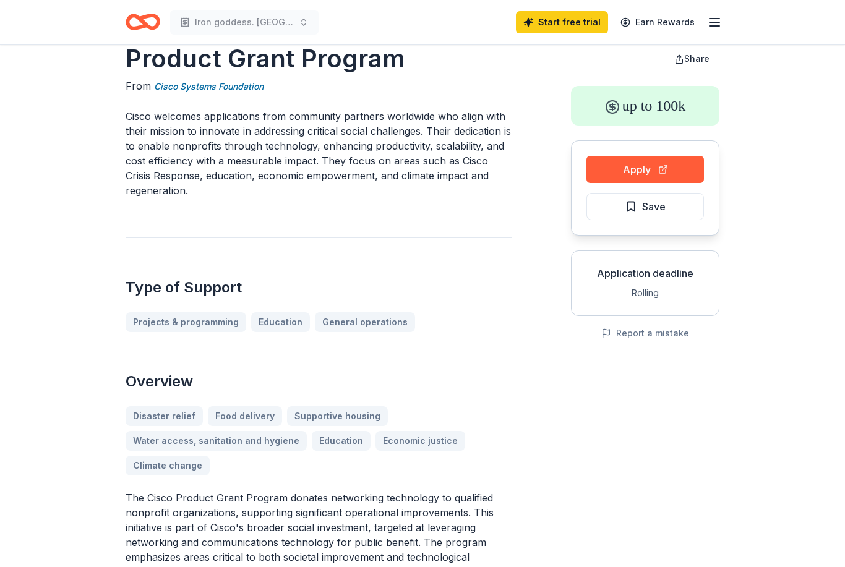
scroll to position [12, 0]
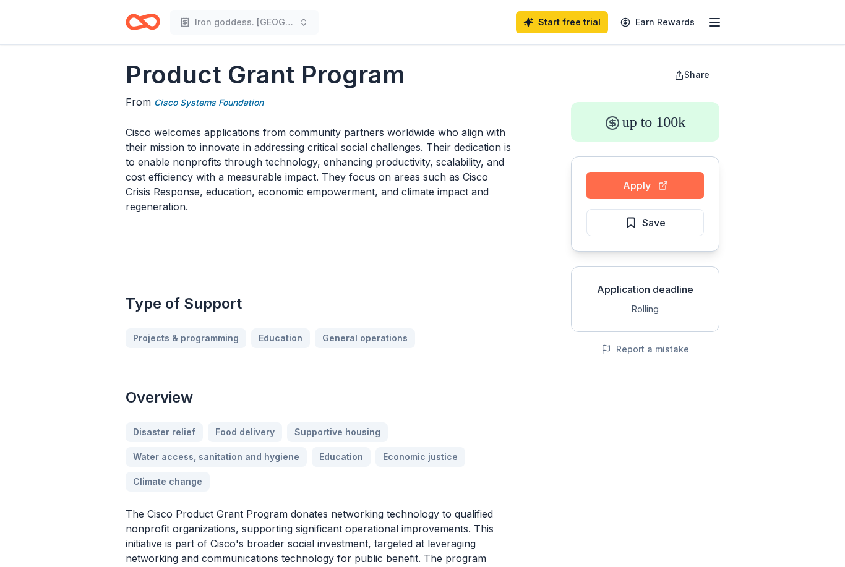
click at [659, 182] on button "Apply" at bounding box center [644, 185] width 117 height 27
